Goal: Check status: Check status

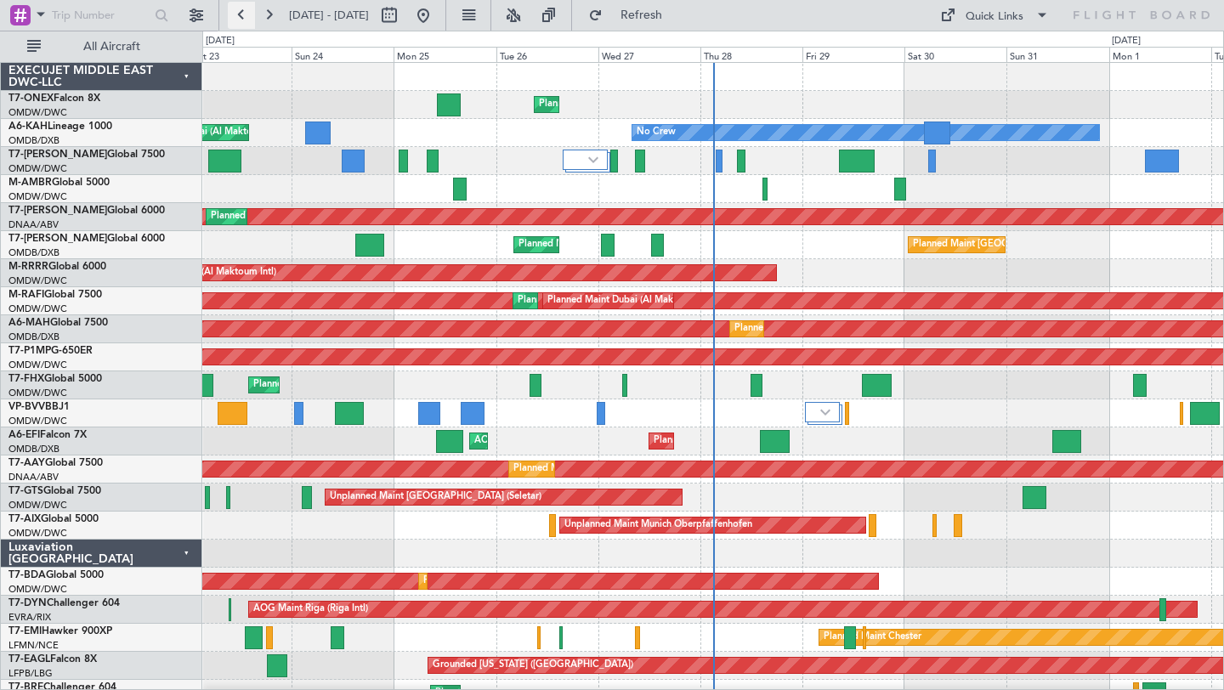
click at [240, 14] on button at bounding box center [241, 15] width 27 height 27
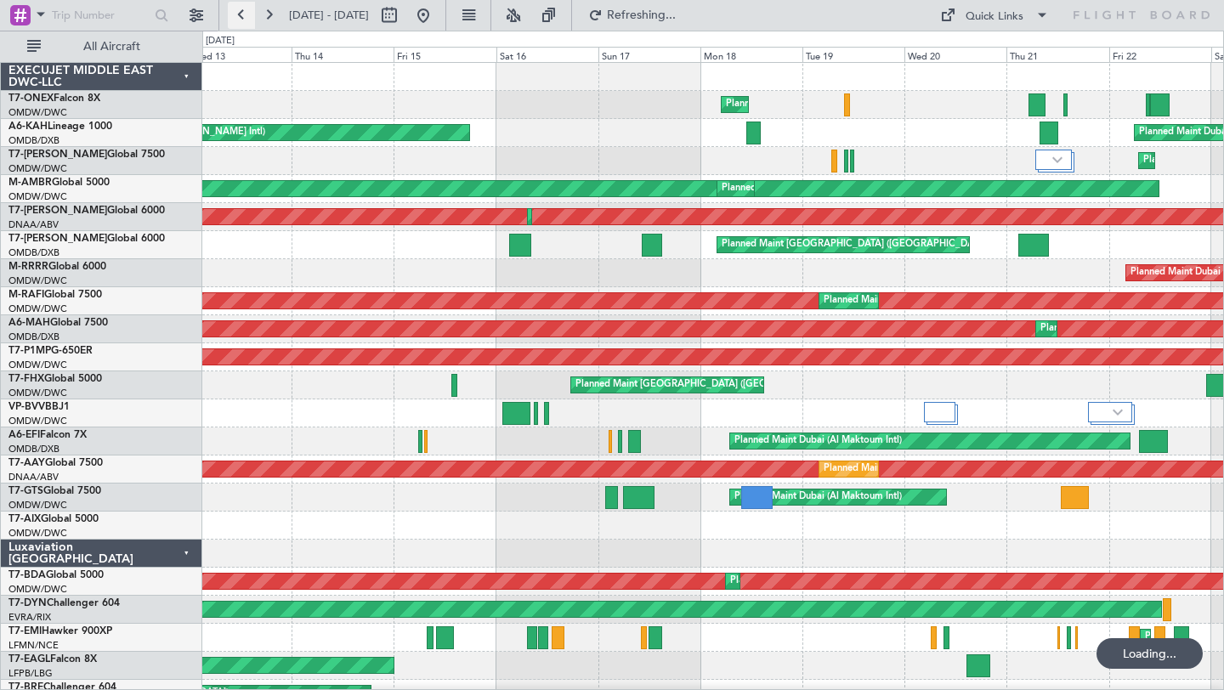
click at [240, 14] on button at bounding box center [241, 15] width 27 height 27
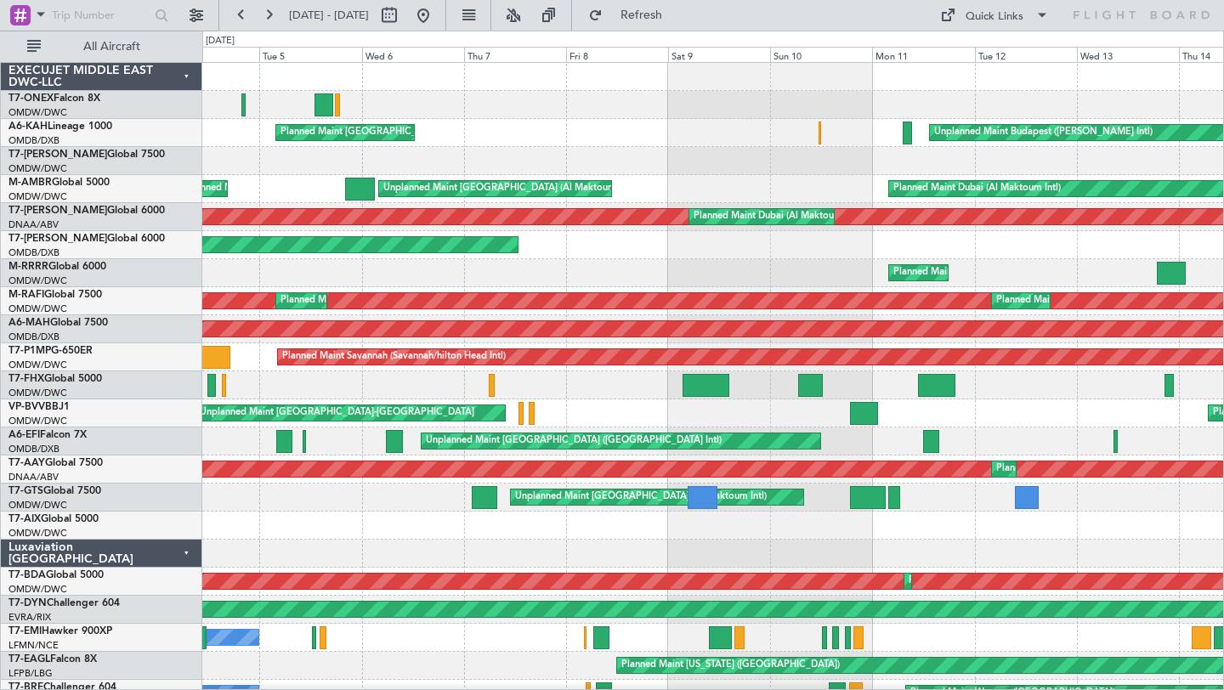
scroll to position [1, 0]
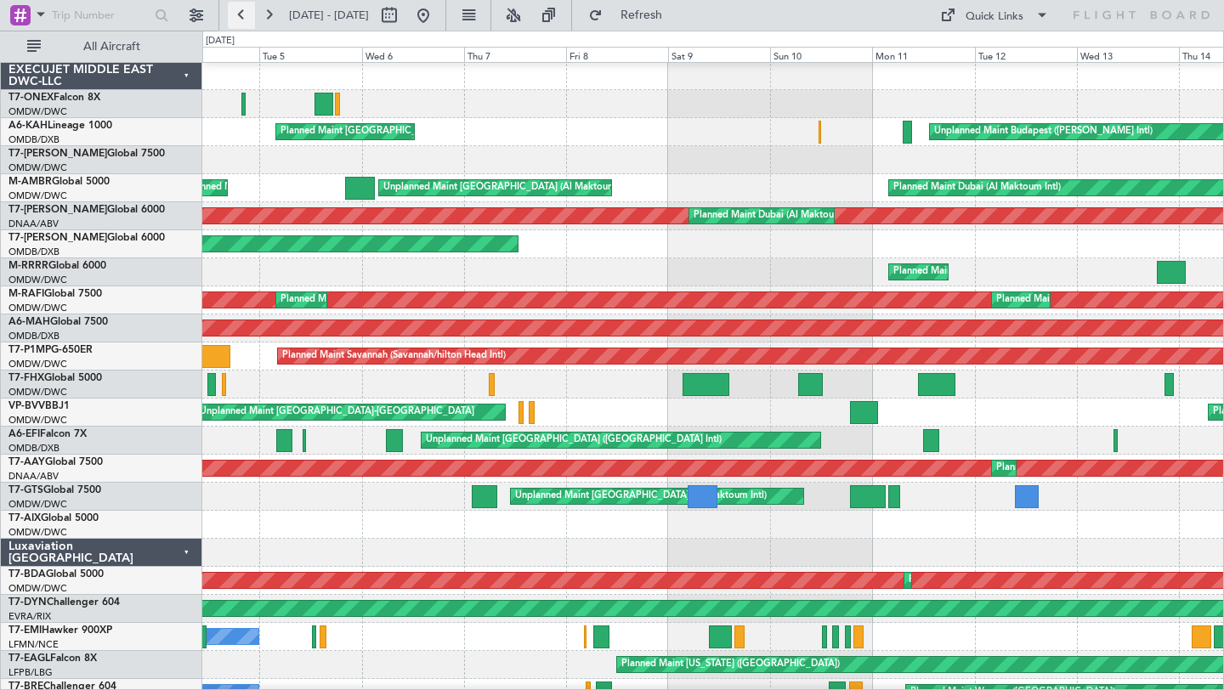
click at [237, 18] on button at bounding box center [241, 15] width 27 height 27
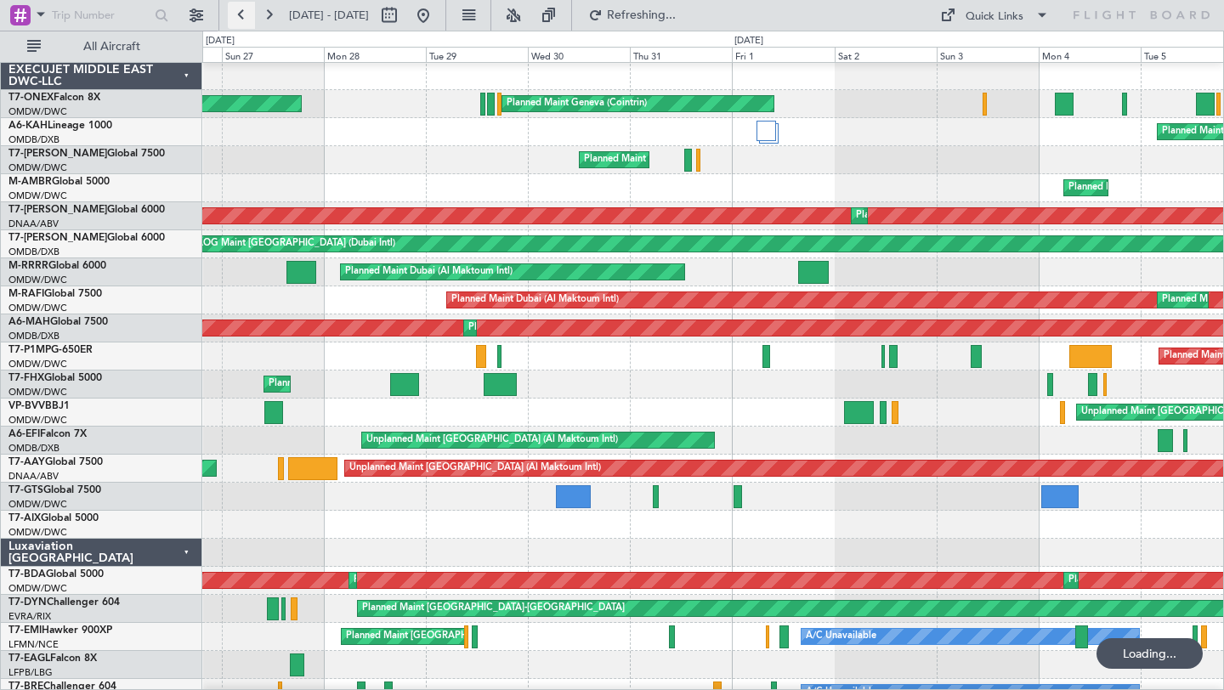
click at [237, 18] on button at bounding box center [241, 15] width 27 height 27
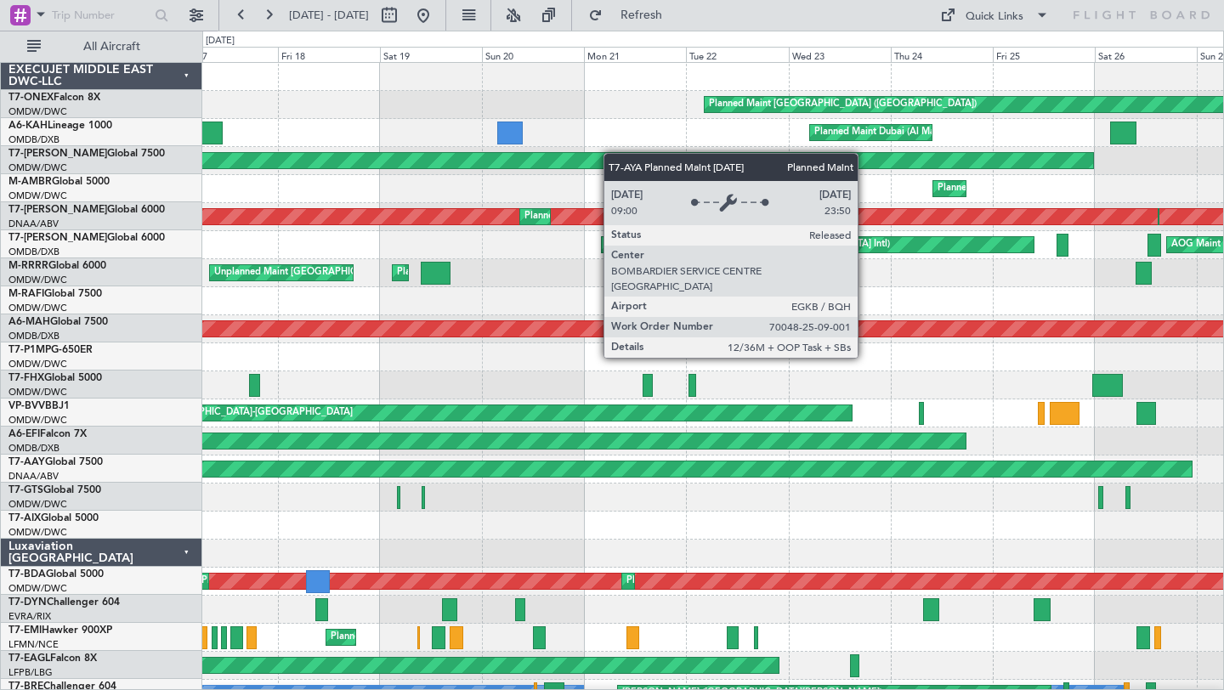
scroll to position [0, 0]
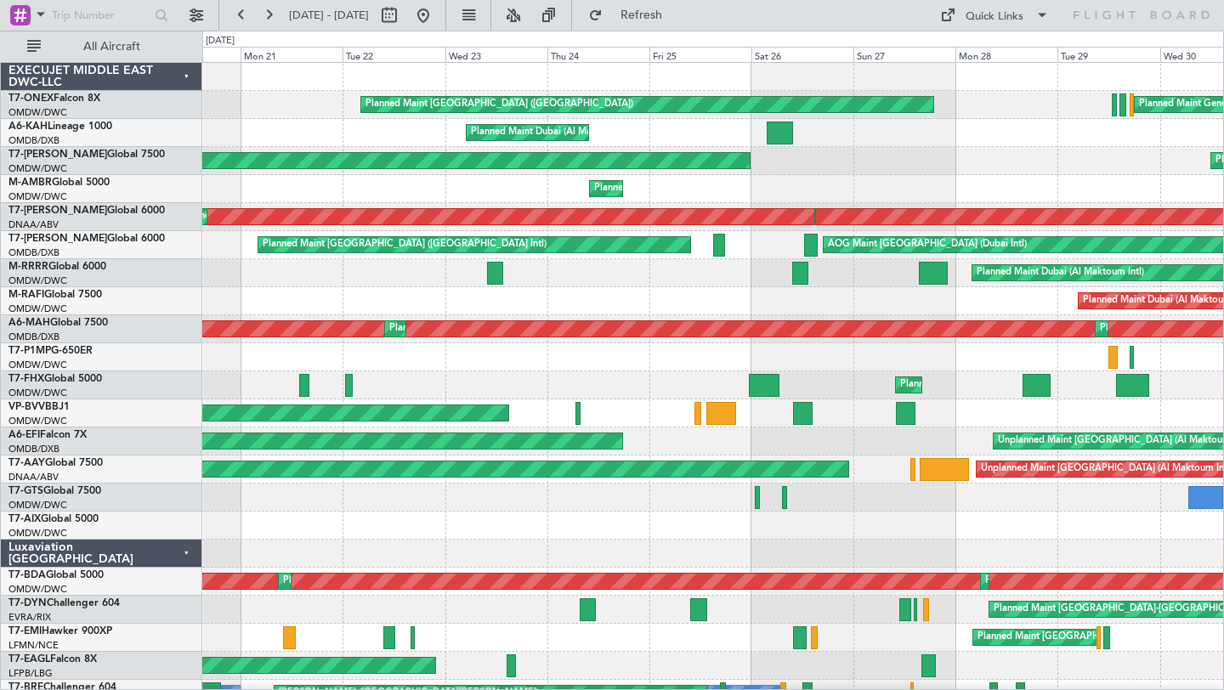
click at [269, 183] on div "Planned Maint [GEOGRAPHIC_DATA] ([GEOGRAPHIC_DATA]) Planned Maint Geneva ([GEOG…" at bounding box center [712, 596] width 1021 height 1066
